Goal: Navigation & Orientation: Find specific page/section

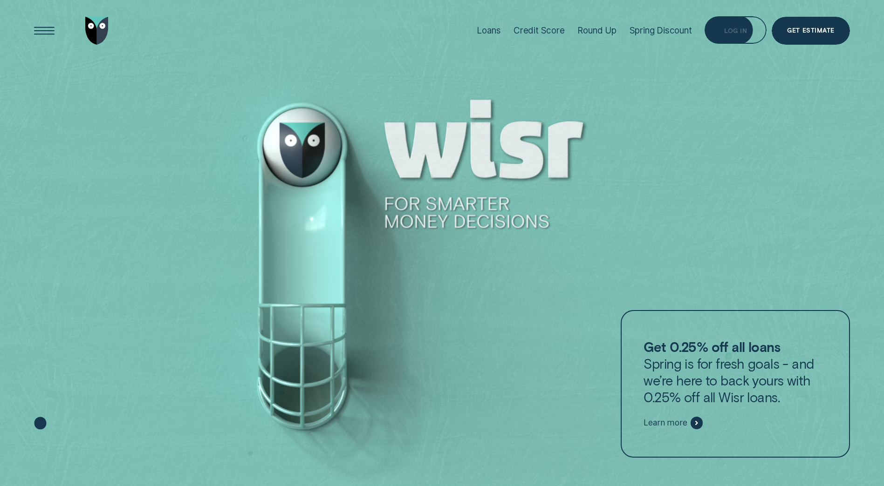
click at [731, 28] on div "Log in" at bounding box center [735, 31] width 23 height 6
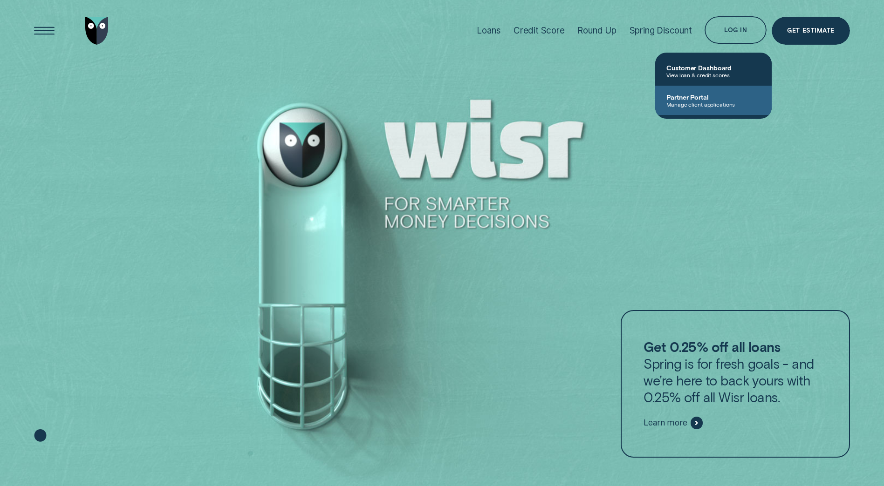
click at [693, 102] on span "Manage client applications" at bounding box center [713, 104] width 94 height 7
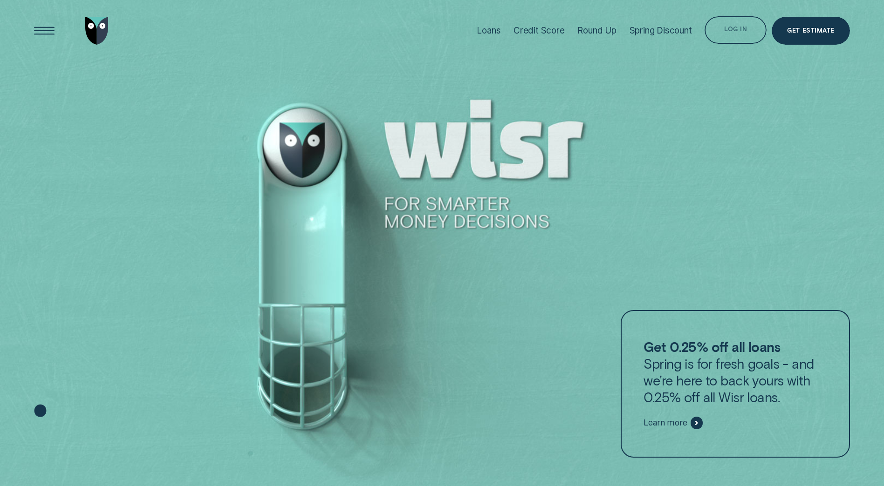
click at [744, 33] on div "Log in" at bounding box center [735, 31] width 23 height 6
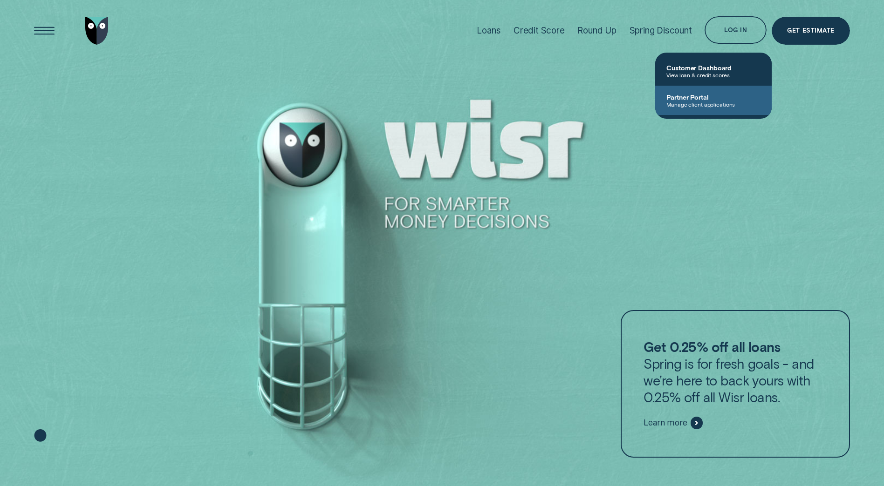
click at [691, 106] on span "Manage client applications" at bounding box center [713, 104] width 94 height 7
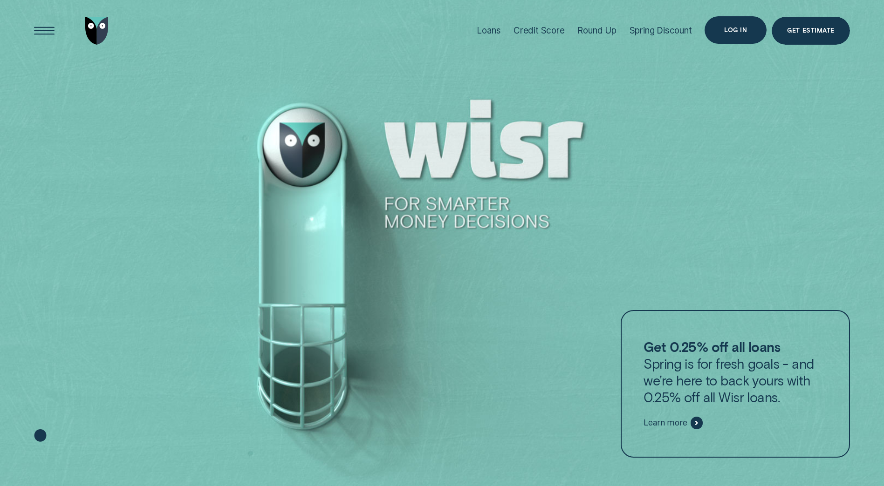
click at [729, 28] on div "Log in" at bounding box center [735, 30] width 23 height 6
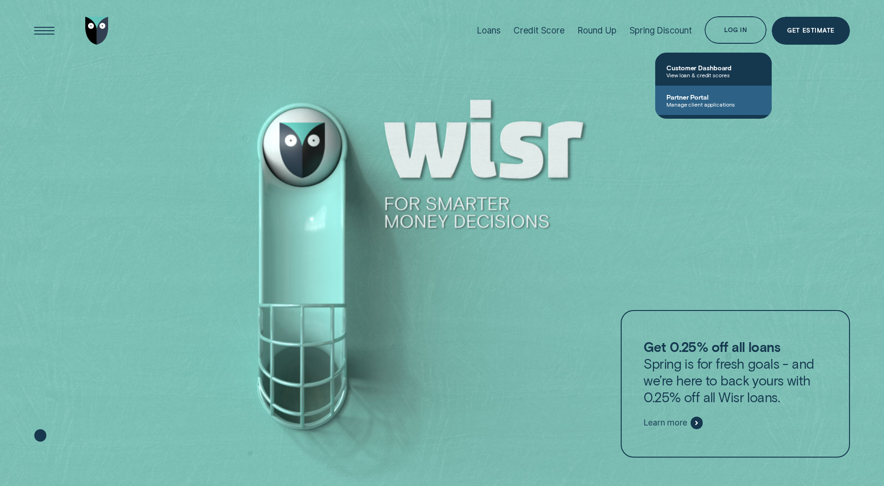
click at [686, 97] on span "Partner Portal" at bounding box center [713, 97] width 94 height 8
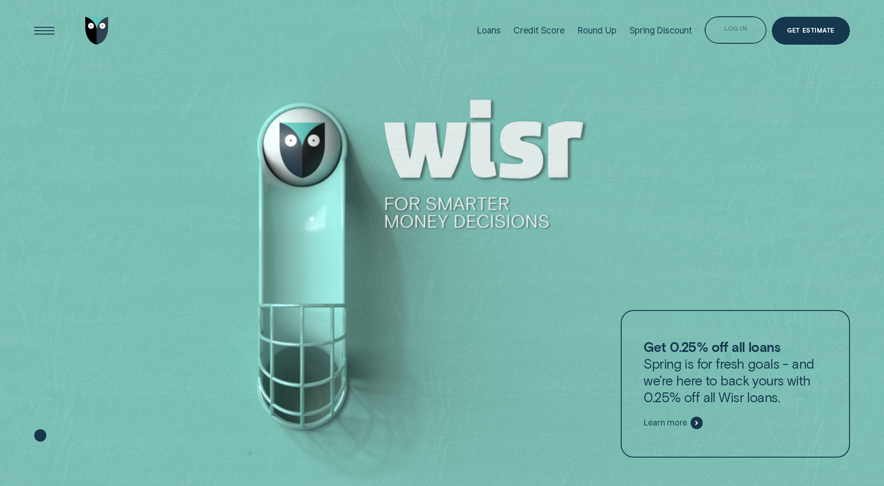
click at [715, 27] on div "Log in" at bounding box center [735, 30] width 62 height 28
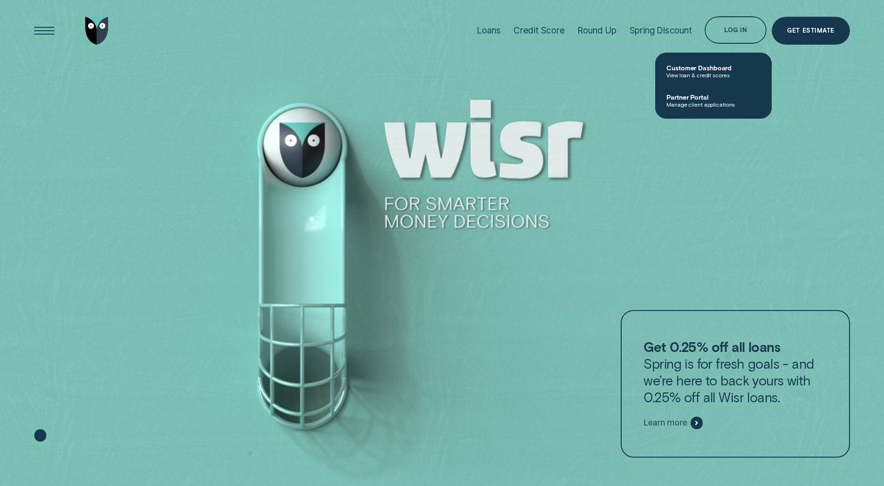
click at [692, 96] on span "Partner Portal" at bounding box center [713, 97] width 94 height 8
